Goal: Check status: Check status

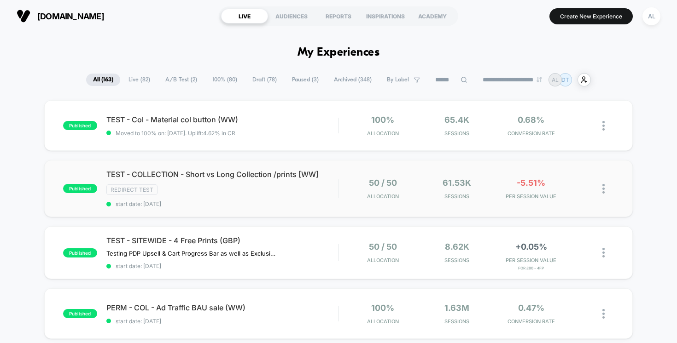
click at [604, 188] on img at bounding box center [603, 189] width 2 height 10
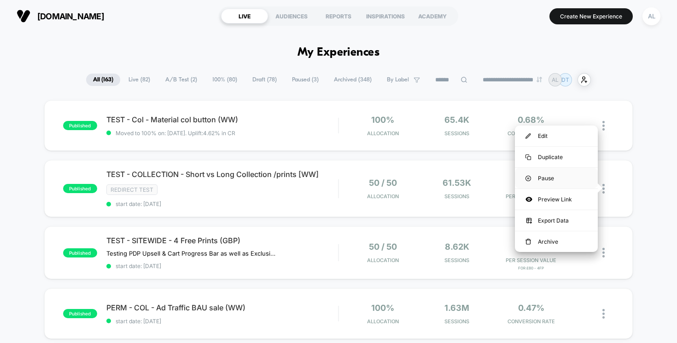
click at [566, 180] on div "Pause" at bounding box center [556, 178] width 83 height 21
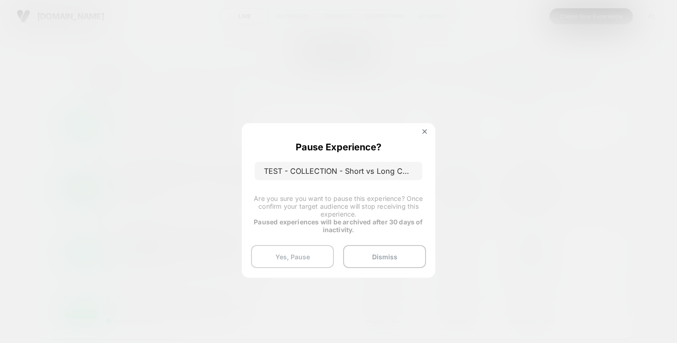
click at [309, 253] on button "Yes, Pause" at bounding box center [292, 256] width 83 height 23
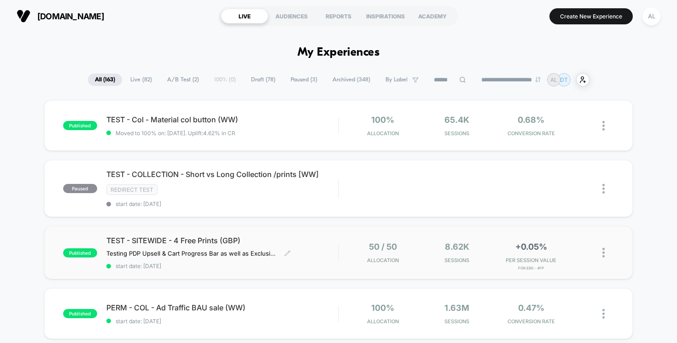
click at [328, 267] on span "start date: [DATE]" at bounding box center [222, 266] width 232 height 7
click at [349, 249] on div "50 / 50 Allocation" at bounding box center [382, 253] width 69 height 22
click at [305, 226] on div "published TEST - SITEWIDE - 4 Free Prints (GBP) Testing PDP Upsell & Cart Progr…" at bounding box center [338, 252] width 589 height 53
click at [305, 231] on div "published TEST - SITEWIDE - 4 Free Prints (GBP) Testing PDP Upsell & Cart Progr…" at bounding box center [338, 252] width 589 height 53
click at [226, 240] on span "TEST - SITEWIDE - 4 Free Prints (GBP)" at bounding box center [222, 240] width 232 height 9
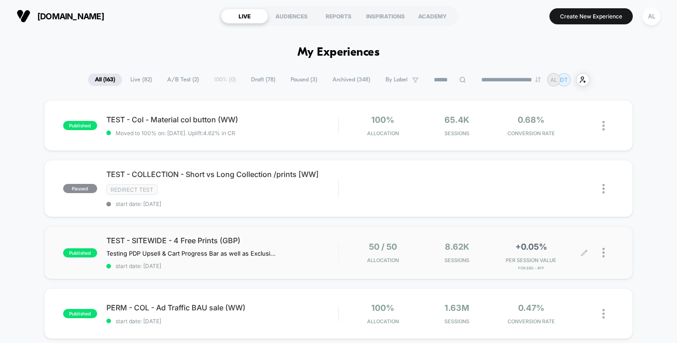
click at [504, 261] on span "PER SESSION VALUE" at bounding box center [530, 260] width 69 height 6
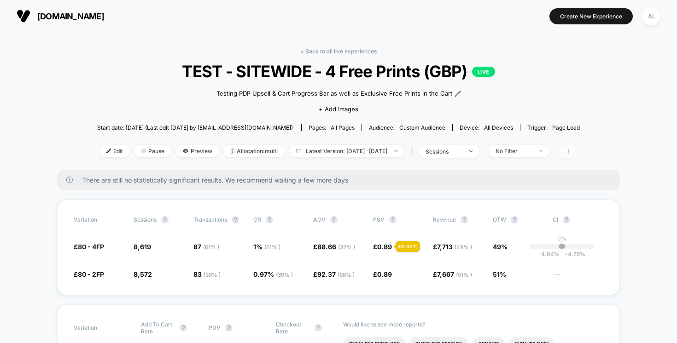
click at [571, 152] on icon at bounding box center [568, 152] width 6 height 6
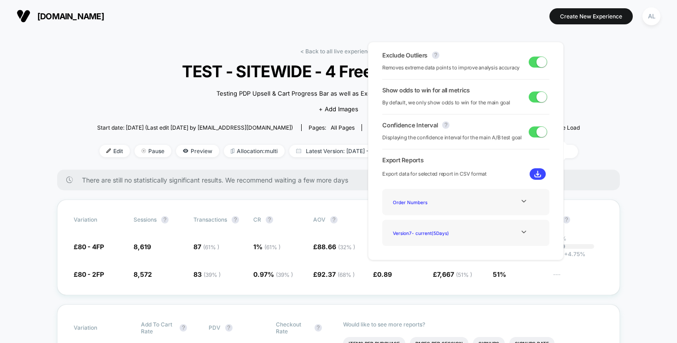
click at [537, 64] on span at bounding box center [541, 62] width 10 height 10
click at [537, 64] on span at bounding box center [537, 62] width 18 height 11
